Goal: Transaction & Acquisition: Purchase product/service

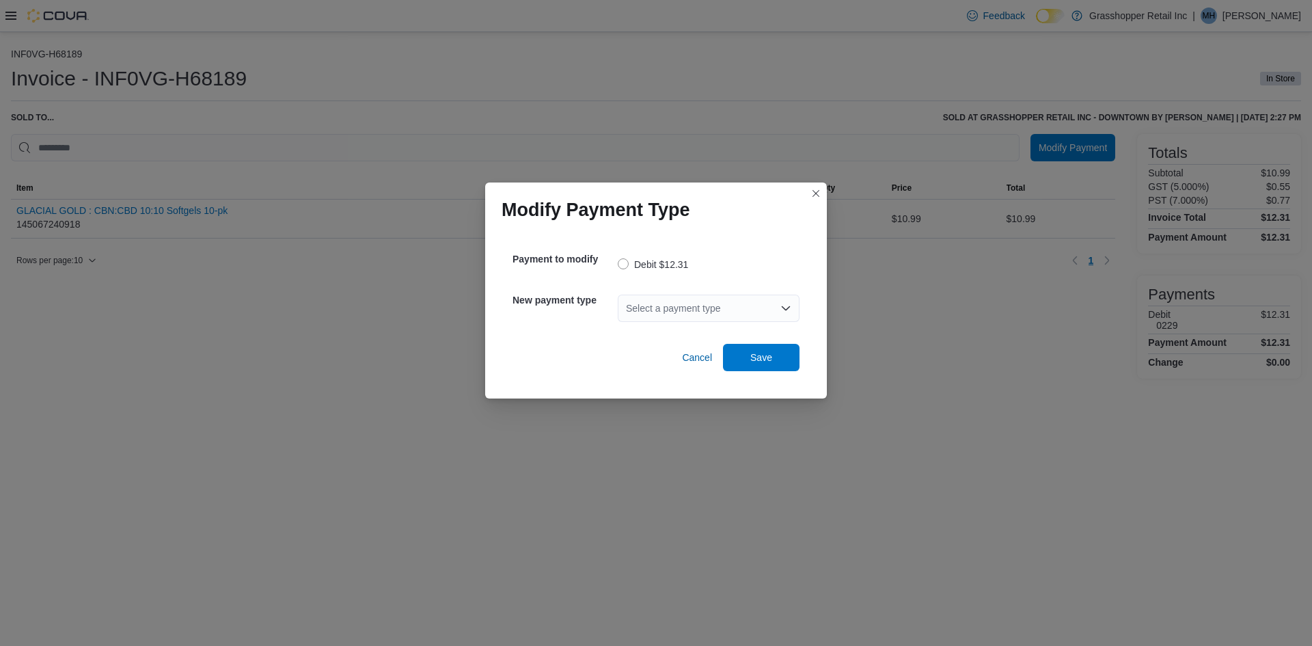
click at [743, 315] on div "Select a payment type" at bounding box center [709, 307] width 182 height 27
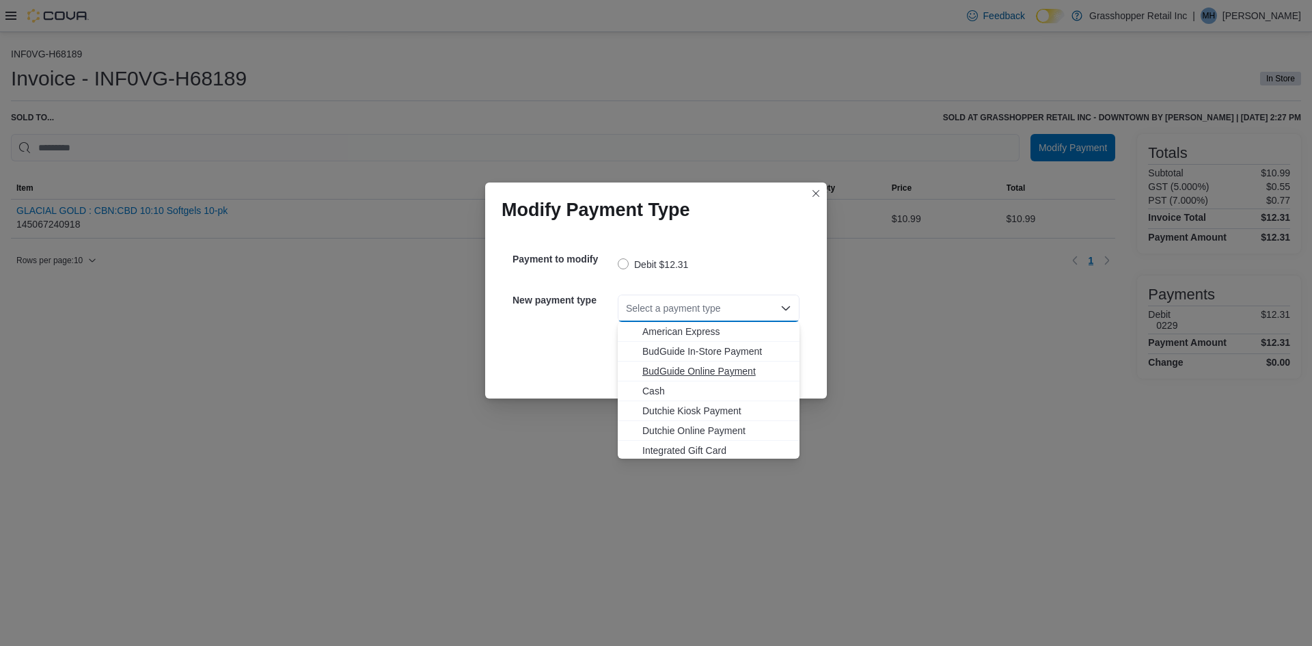
scroll to position [81, 0]
click at [685, 382] on span "MasterCard" at bounding box center [716, 389] width 149 height 14
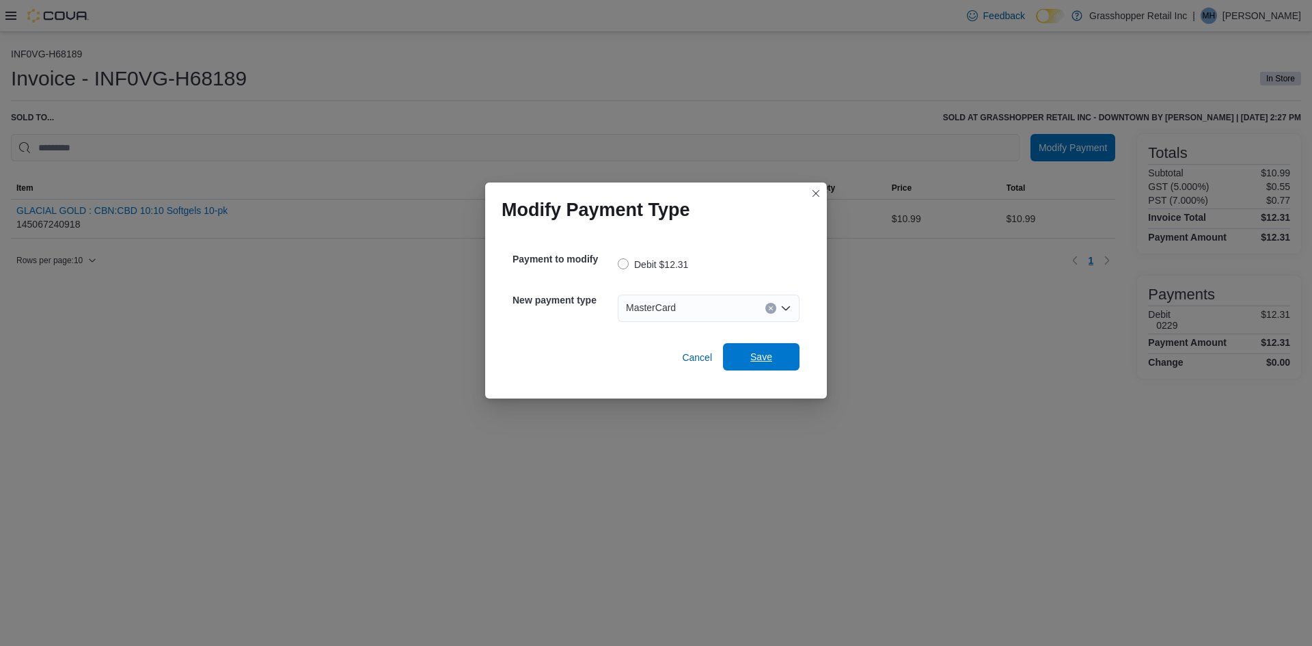
click at [738, 357] on span "Save" at bounding box center [761, 356] width 60 height 27
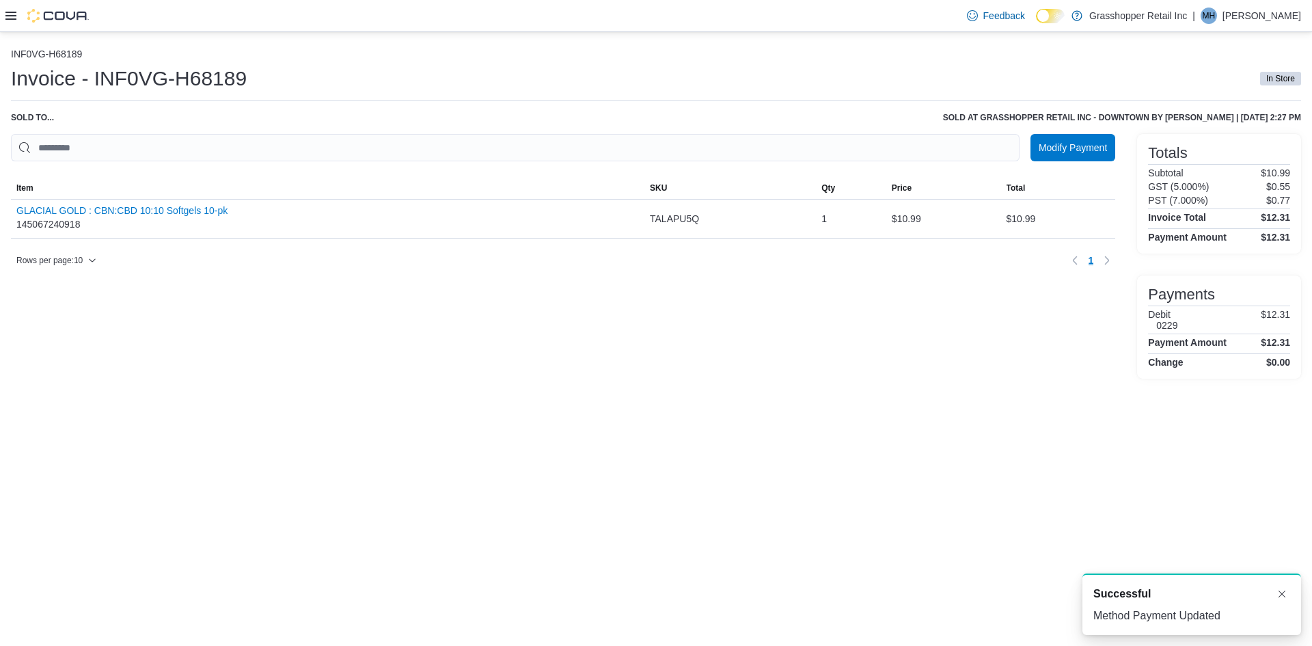
scroll to position [0, 0]
click at [1216, 12] on span "MH" at bounding box center [1209, 16] width 13 height 16
click at [1206, 131] on span "Sign Out" at bounding box center [1212, 134] width 37 height 14
